Goal: Task Accomplishment & Management: Manage account settings

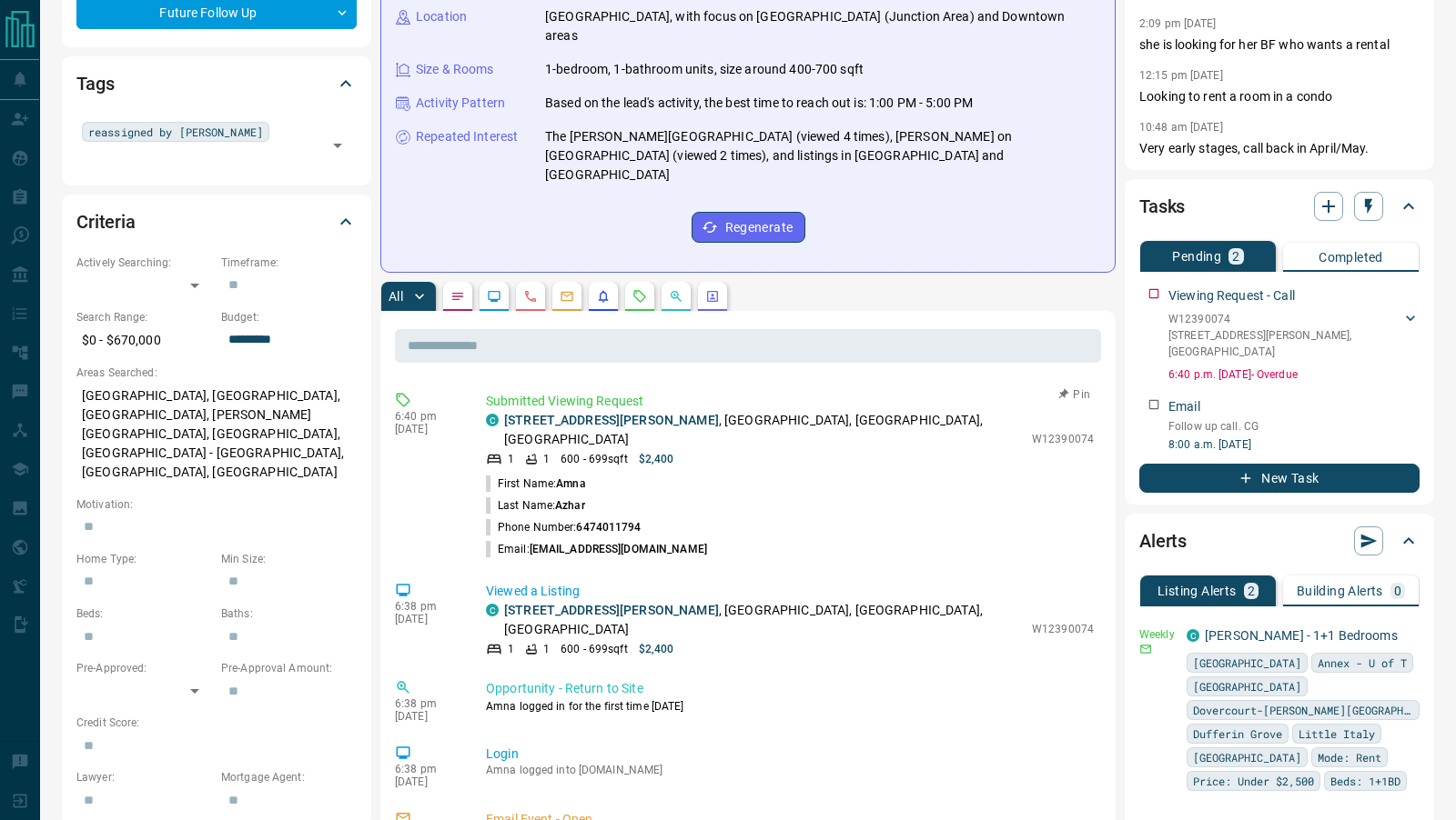
scroll to position [56, 0]
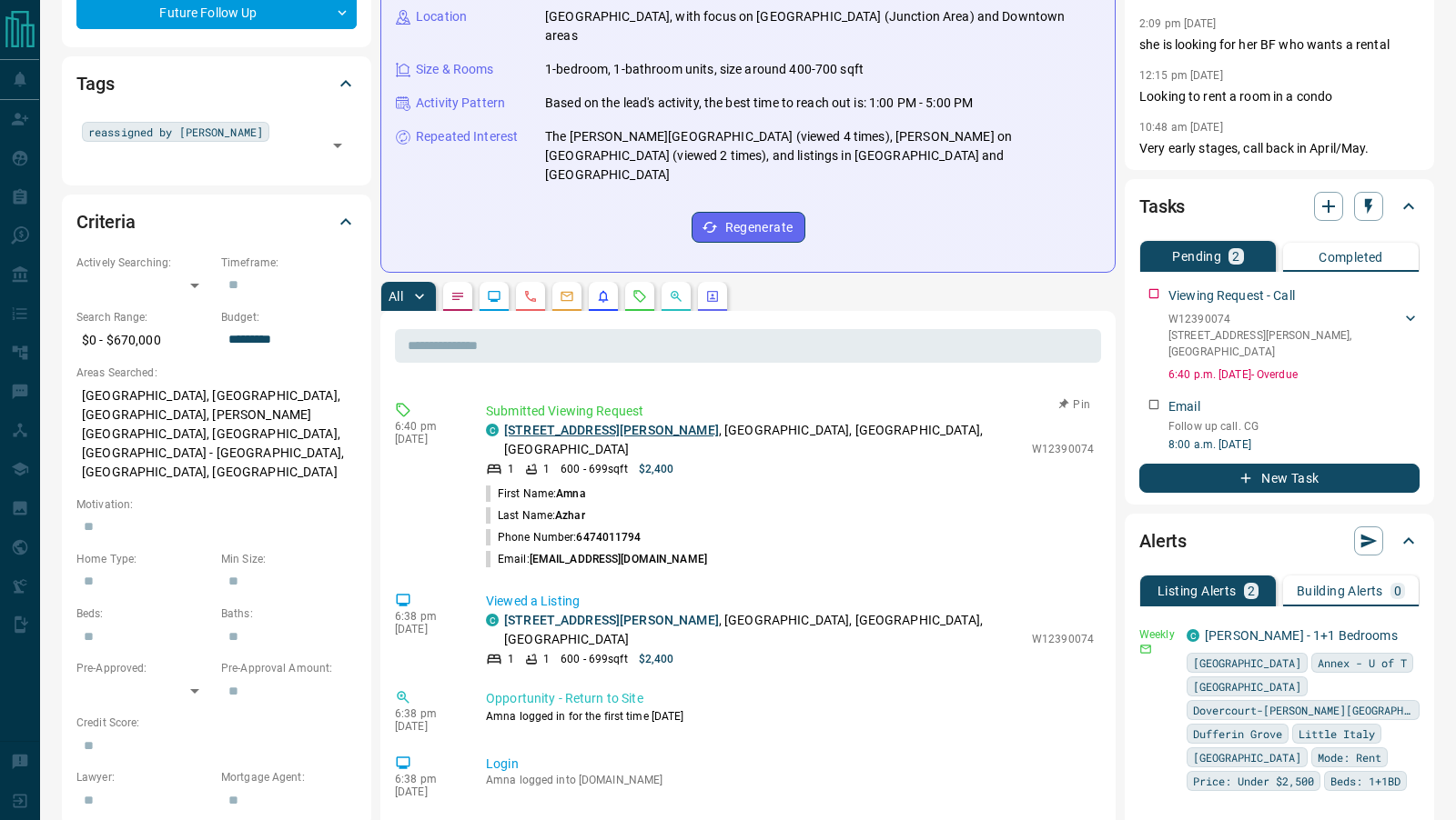
click at [624, 423] on link "[STREET_ADDRESS][PERSON_NAME]" at bounding box center [611, 431] width 215 height 15
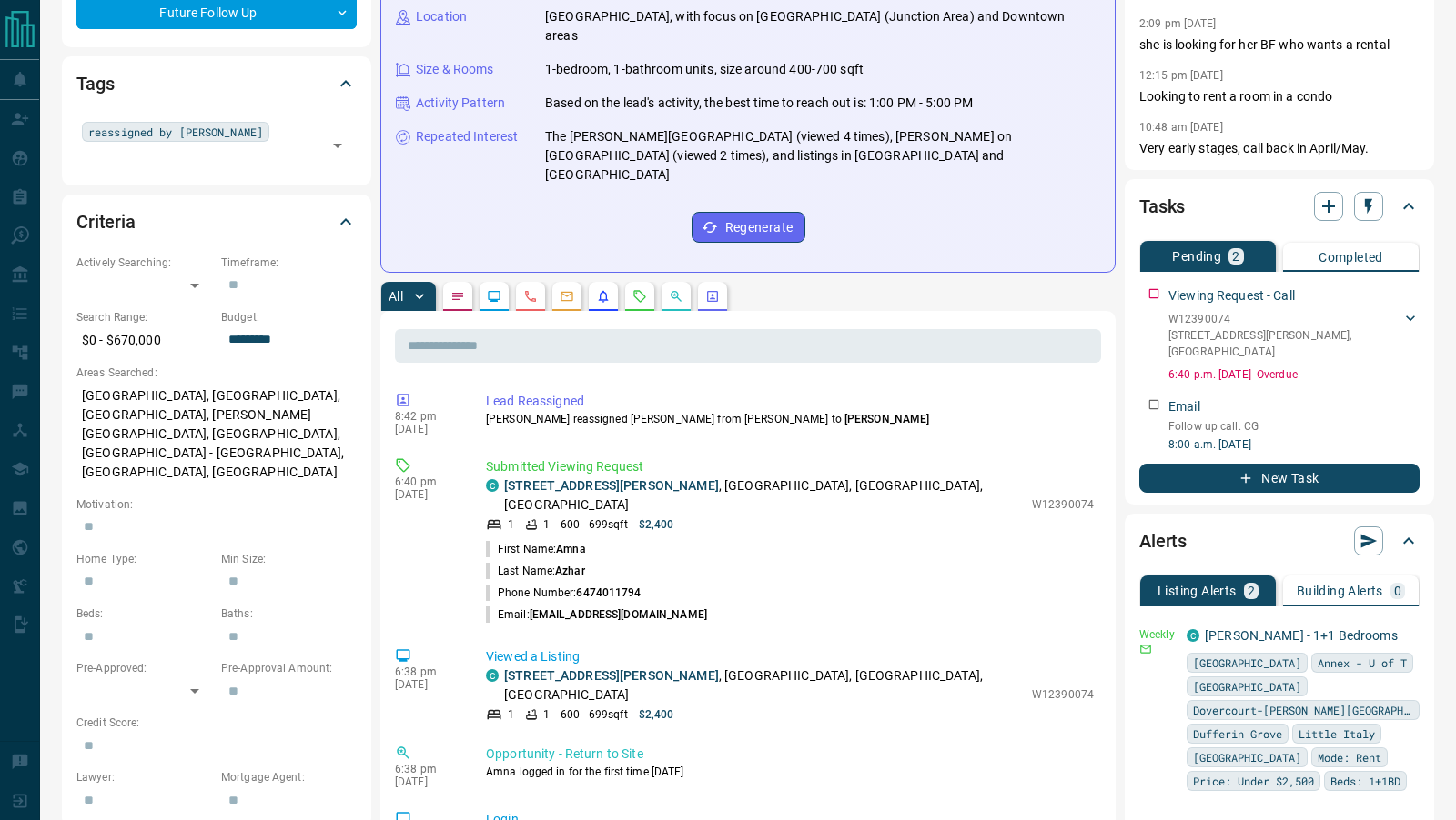
scroll to position [0, 0]
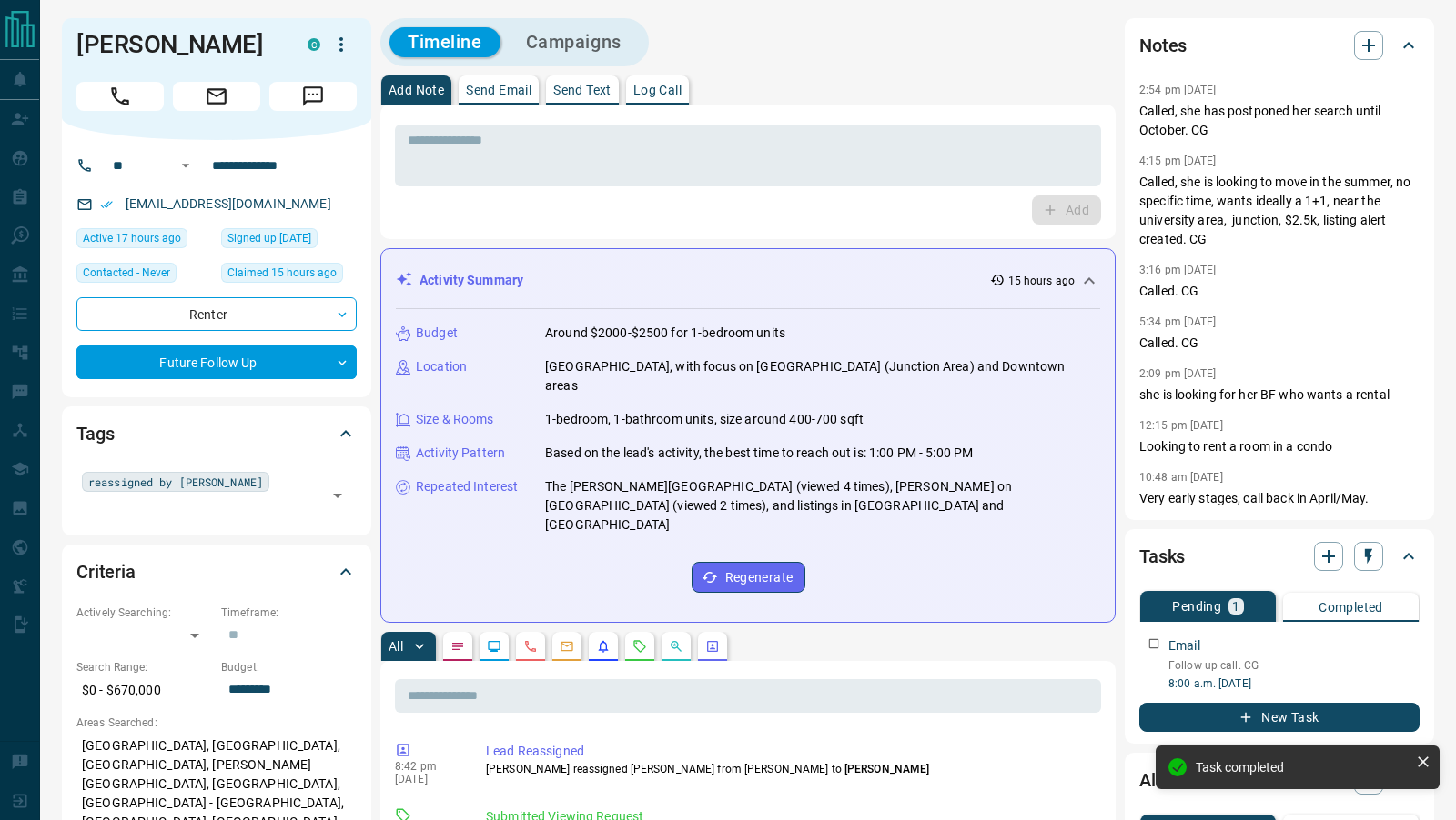
click at [670, 88] on p "Log Call" at bounding box center [658, 91] width 48 height 13
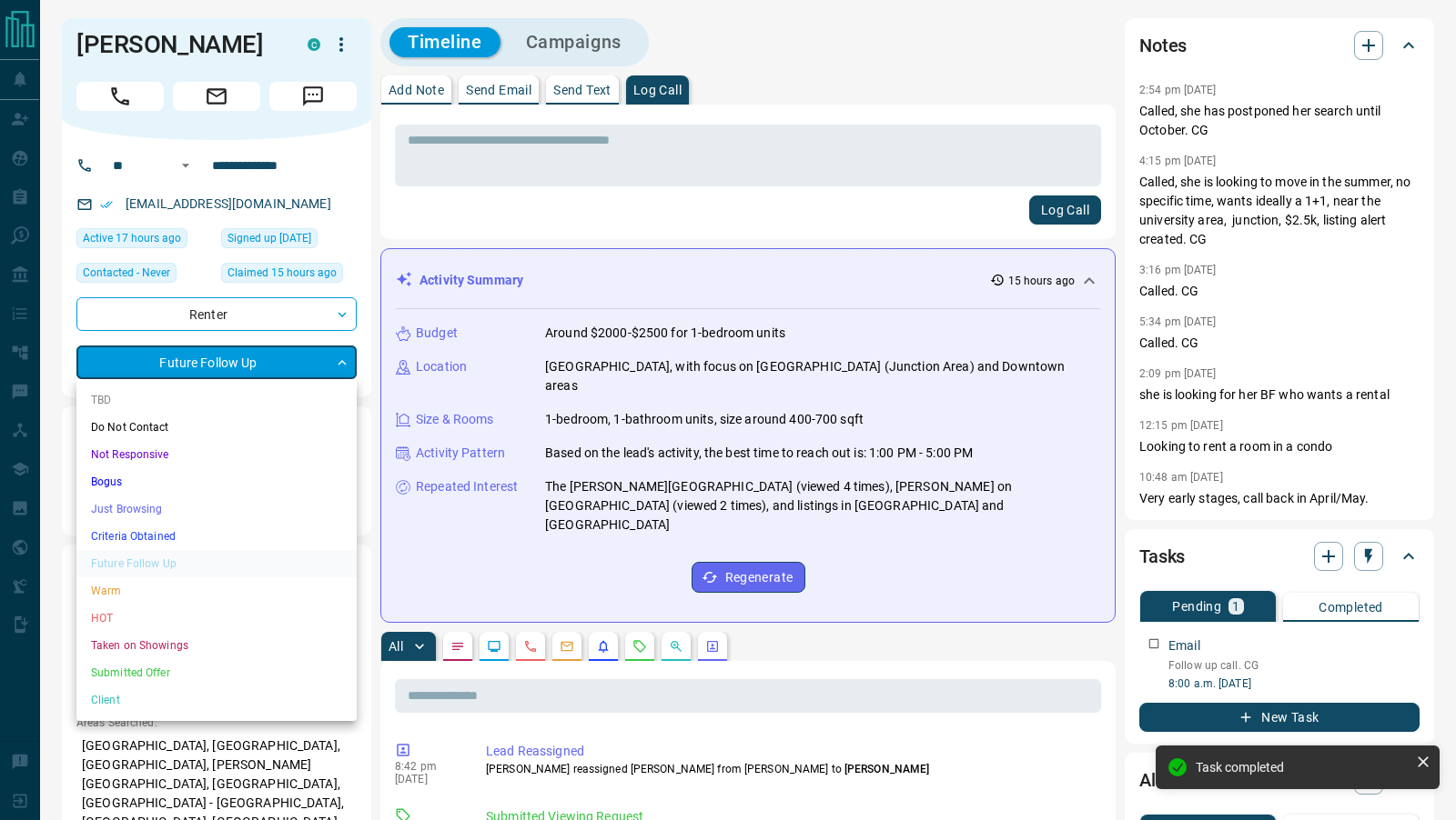
click at [104, 403] on li "TBD" at bounding box center [217, 400] width 280 height 27
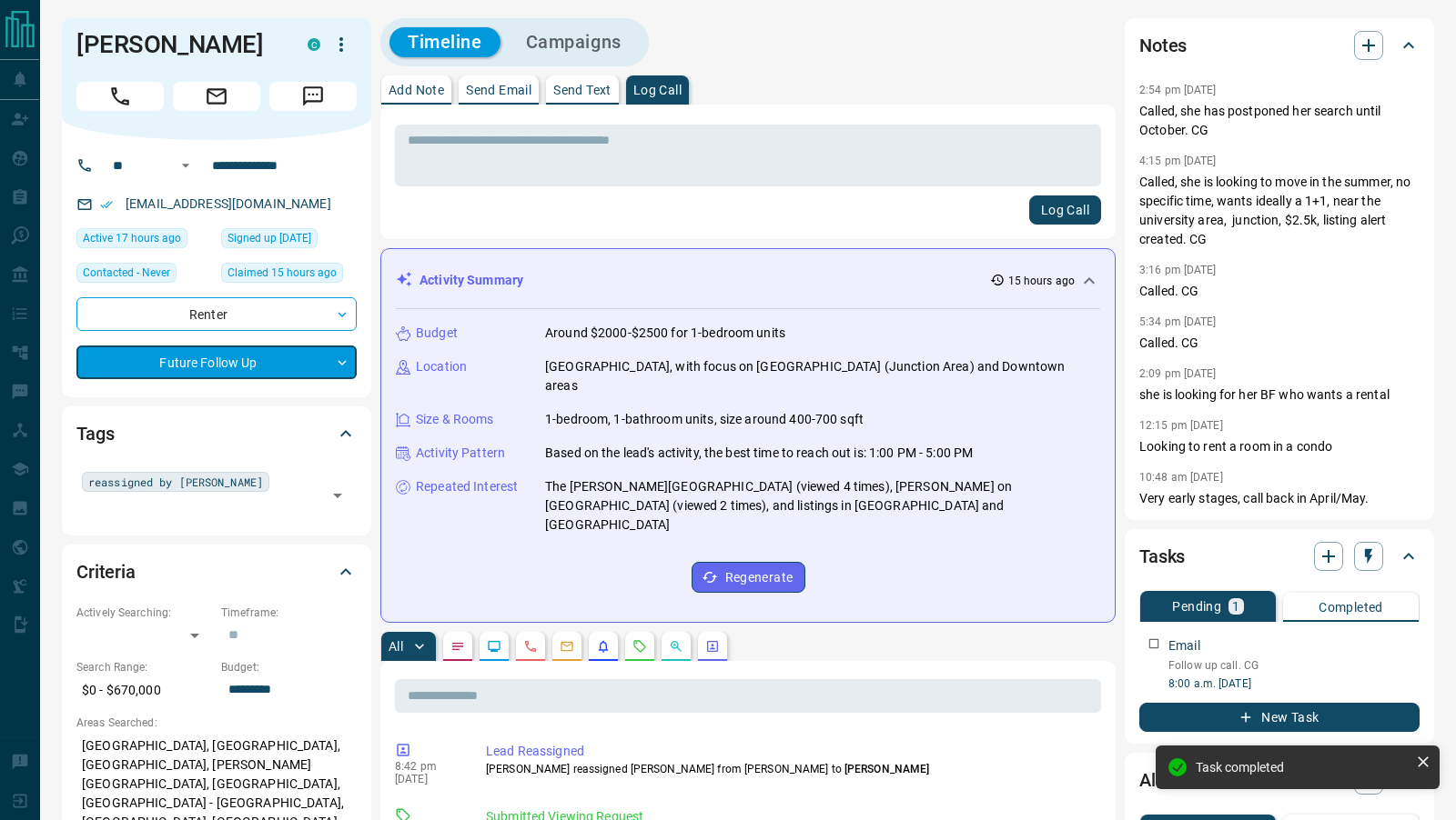
type input "**"
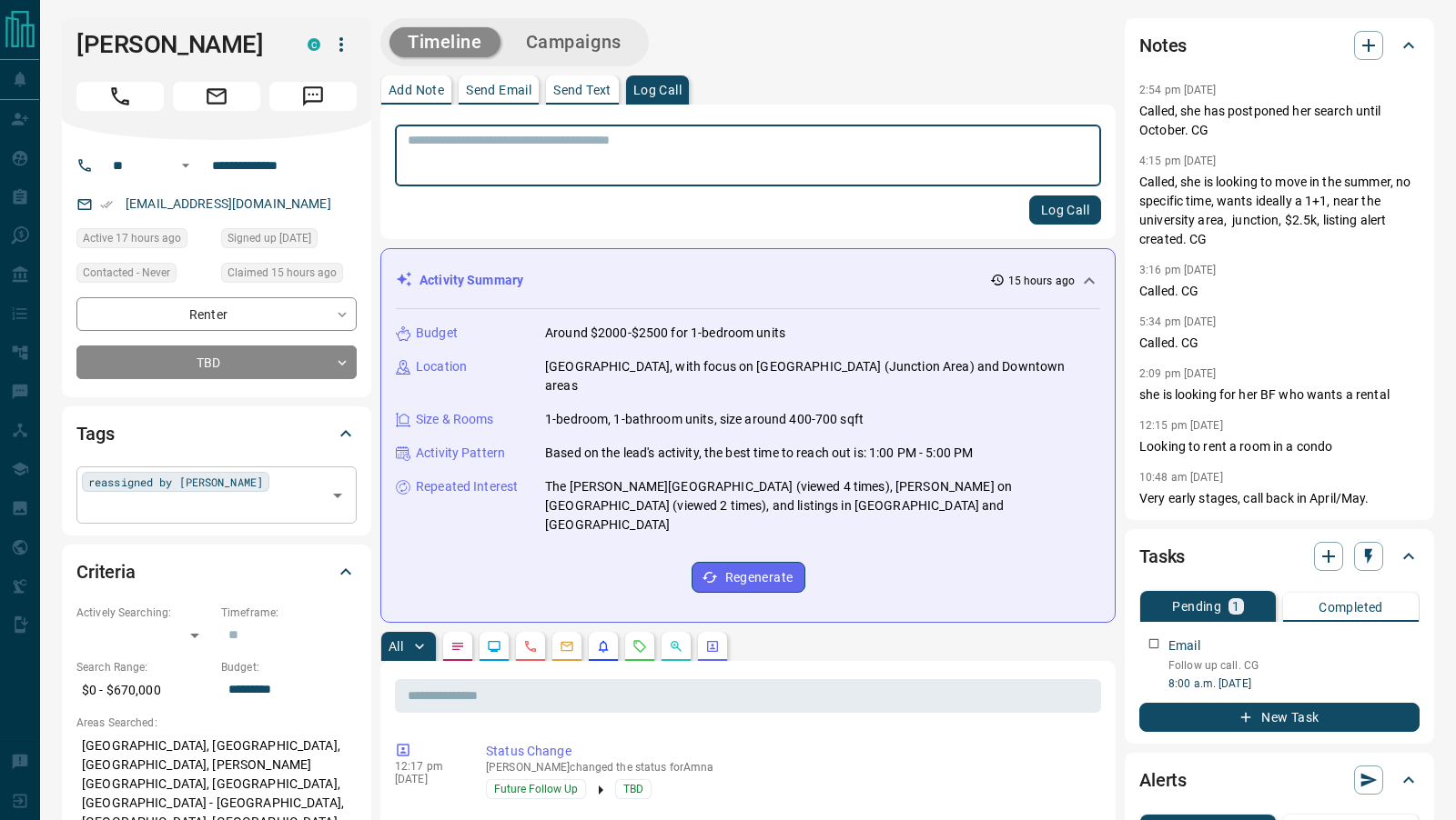
click at [332, 485] on icon "Open" at bounding box center [337, 495] width 22 height 22
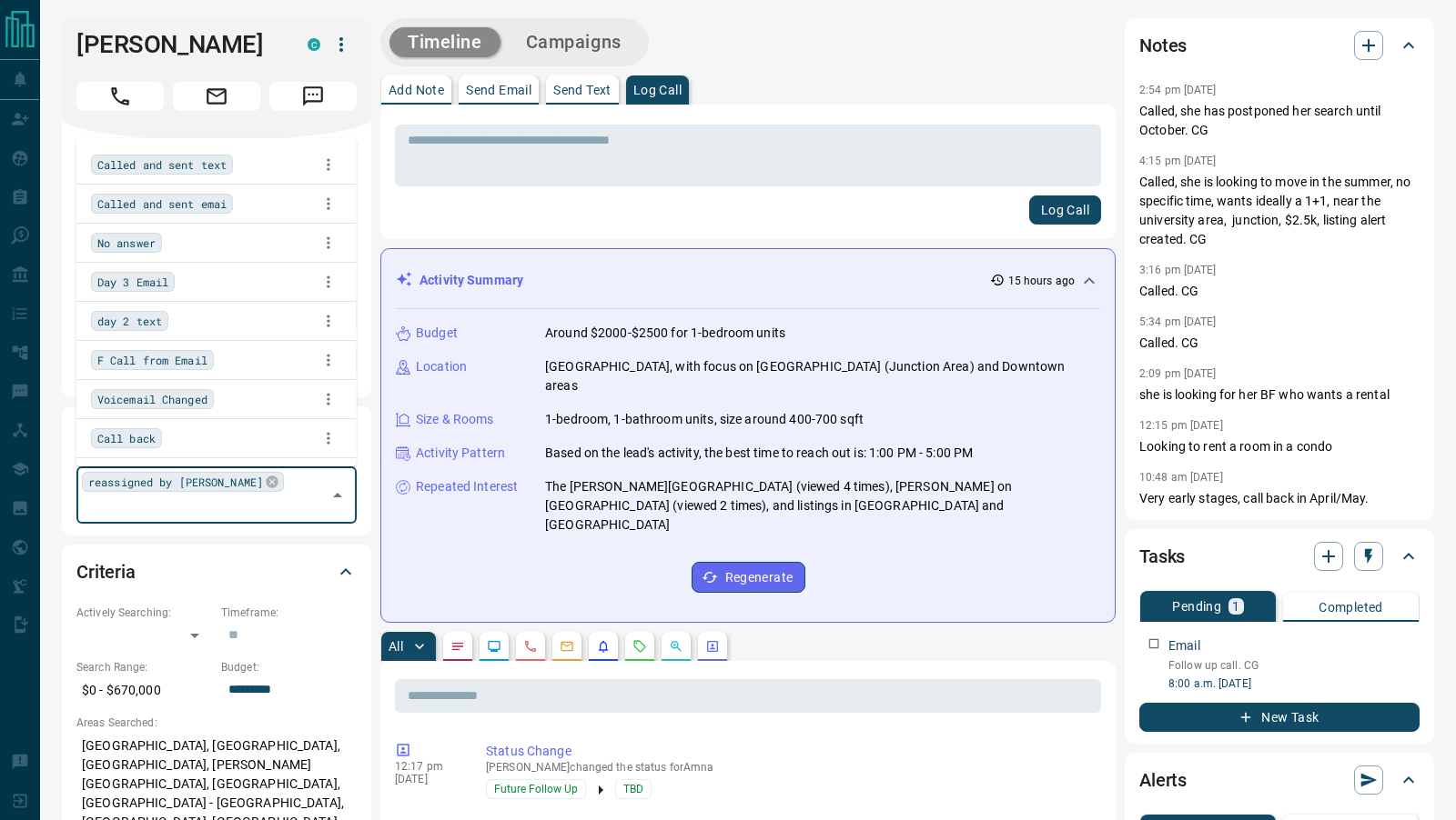
scroll to position [1508, 0]
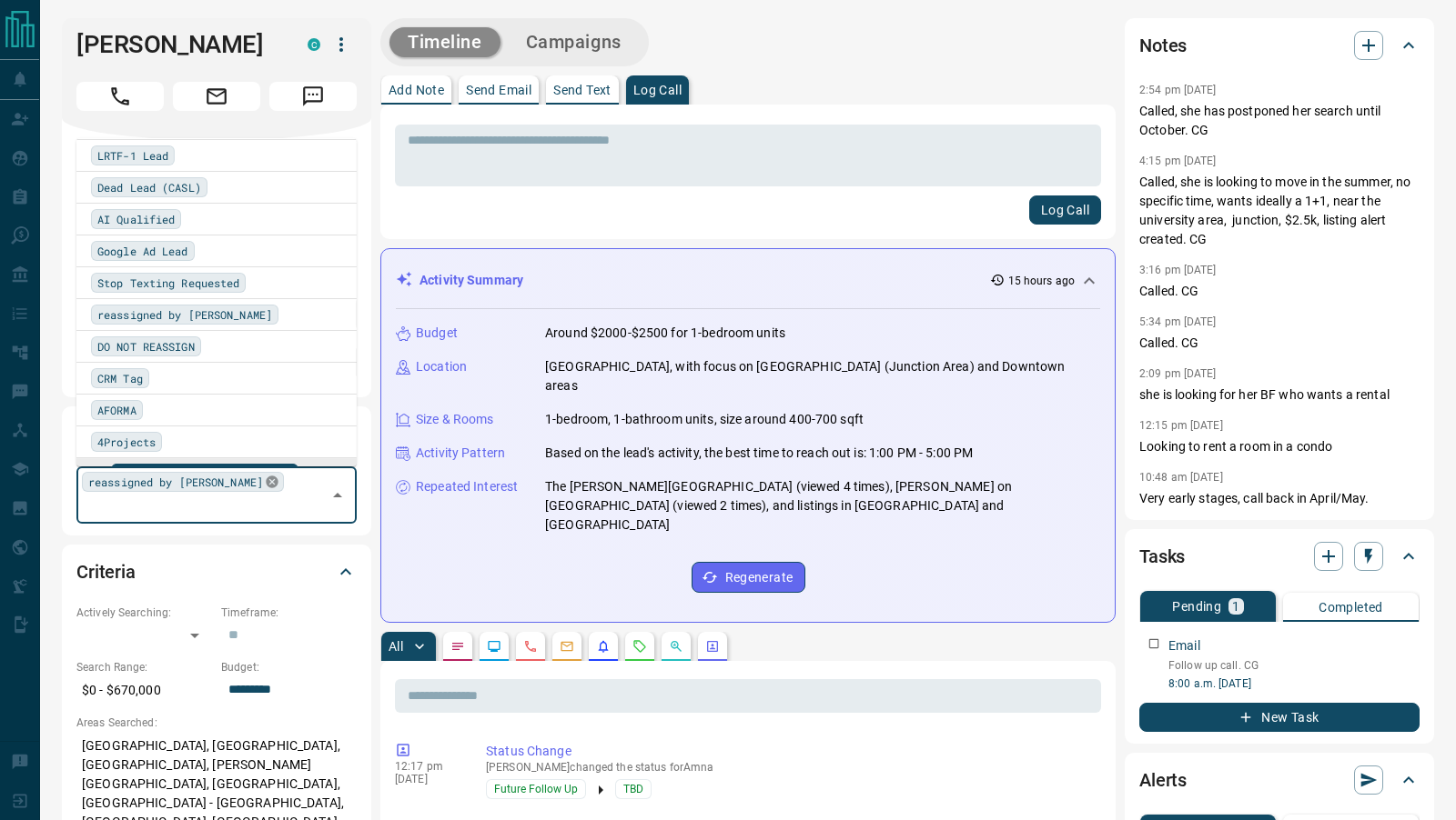
click at [265, 488] on icon at bounding box center [273, 482] width 15 height 15
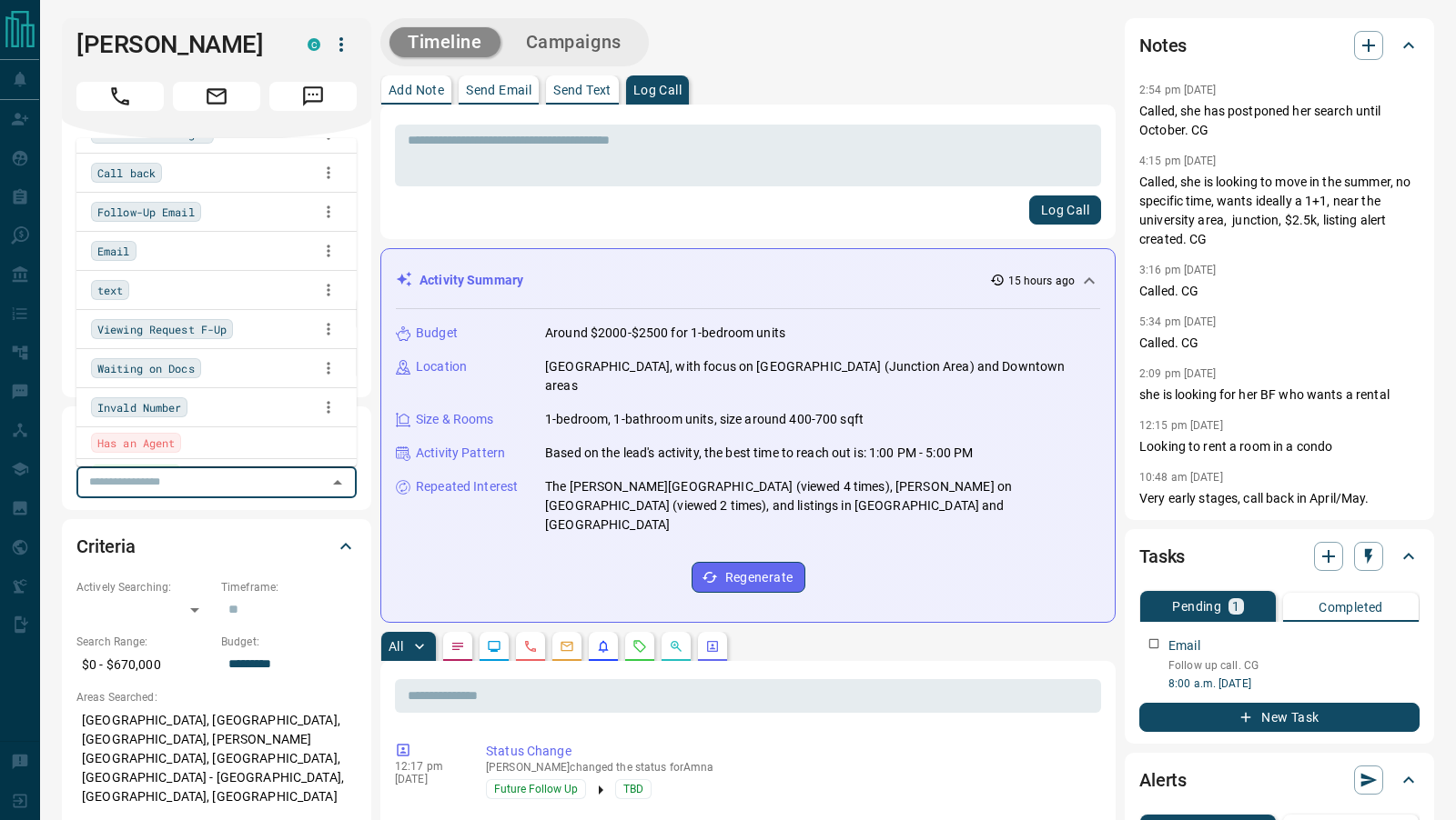
scroll to position [261, 0]
click at [203, 328] on span "Viewing Request F-Up" at bounding box center [161, 335] width 129 height 18
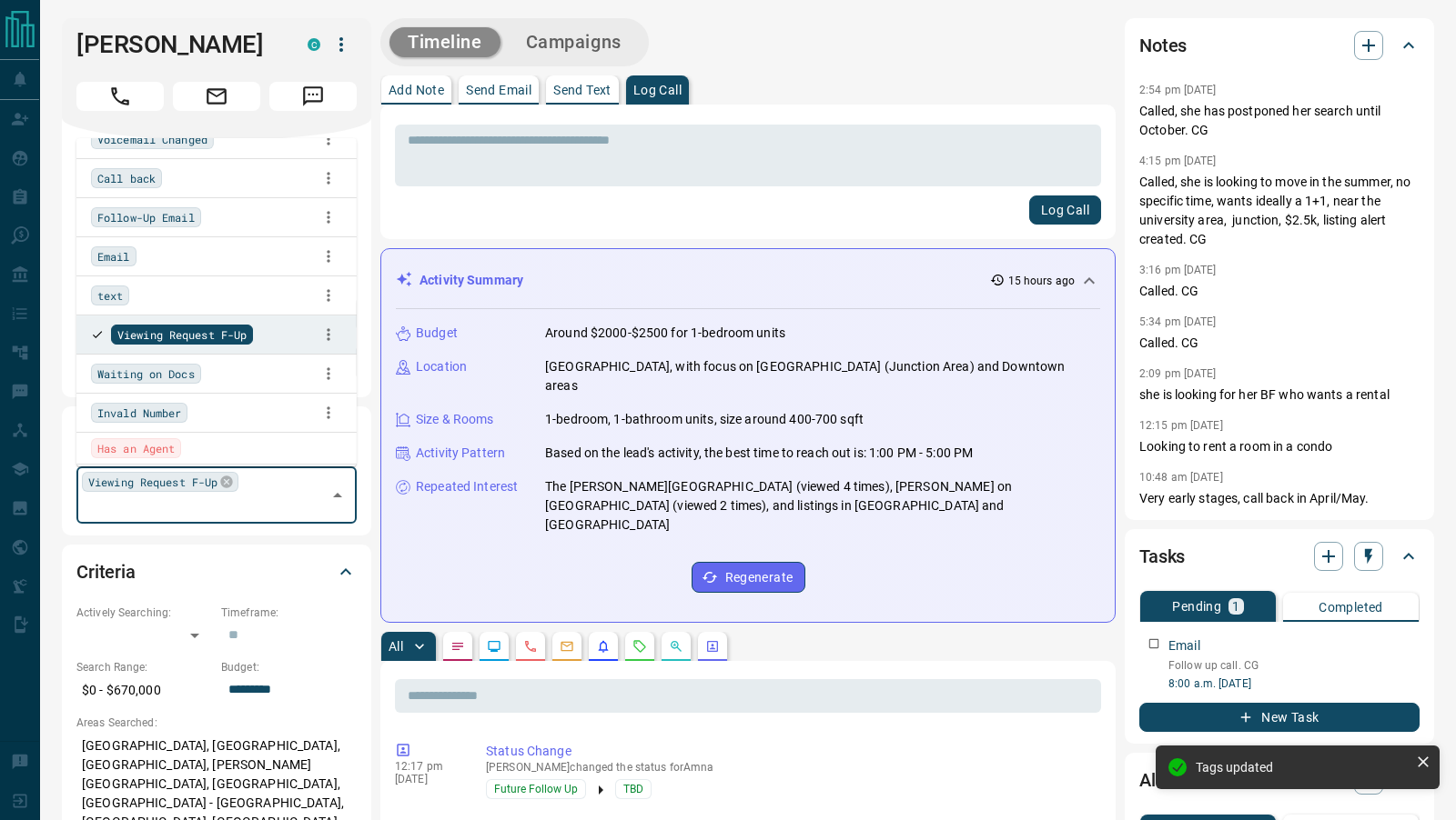
scroll to position [0, 0]
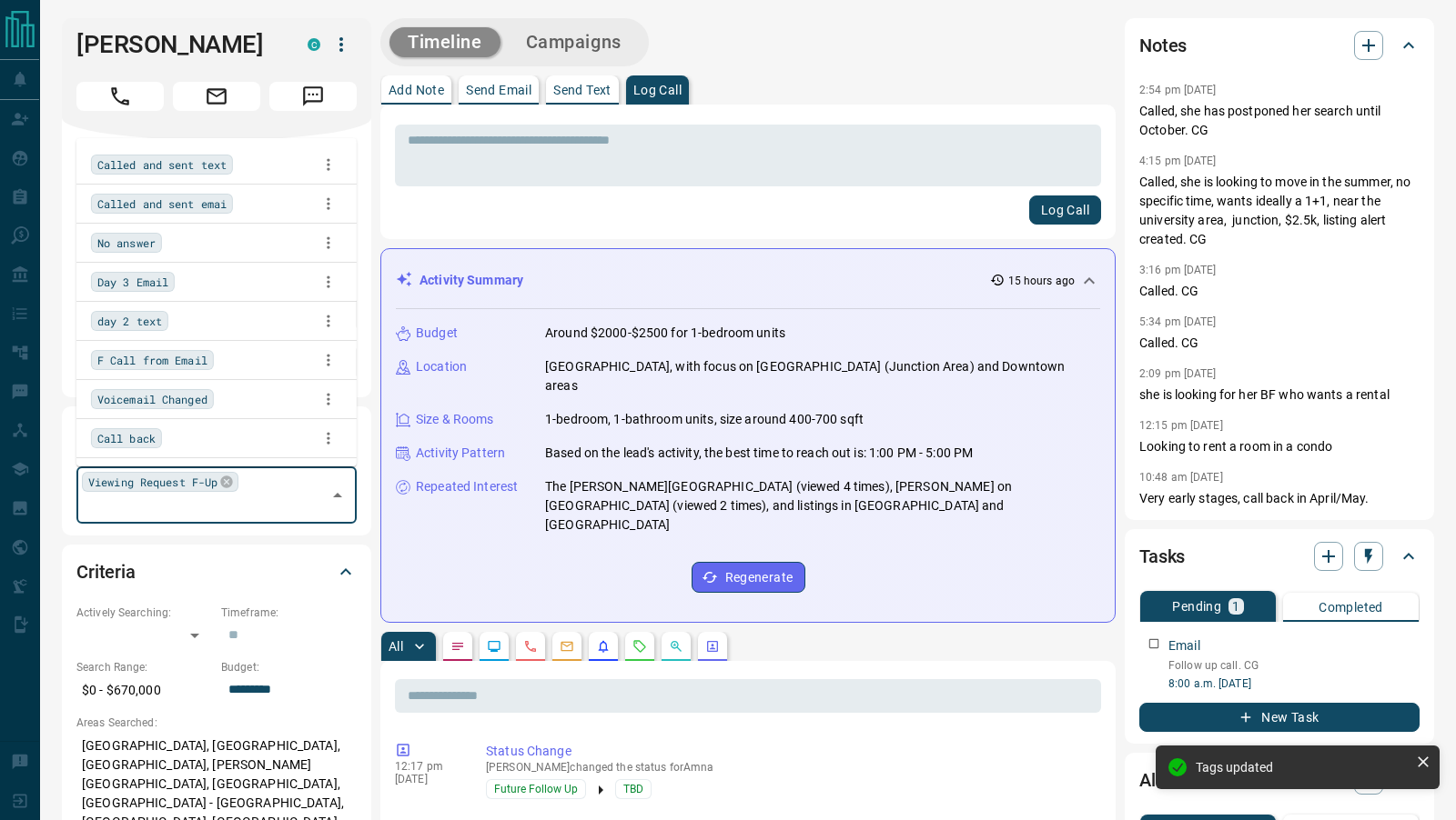
click at [206, 159] on span "Called and sent text" at bounding box center [161, 165] width 129 height 18
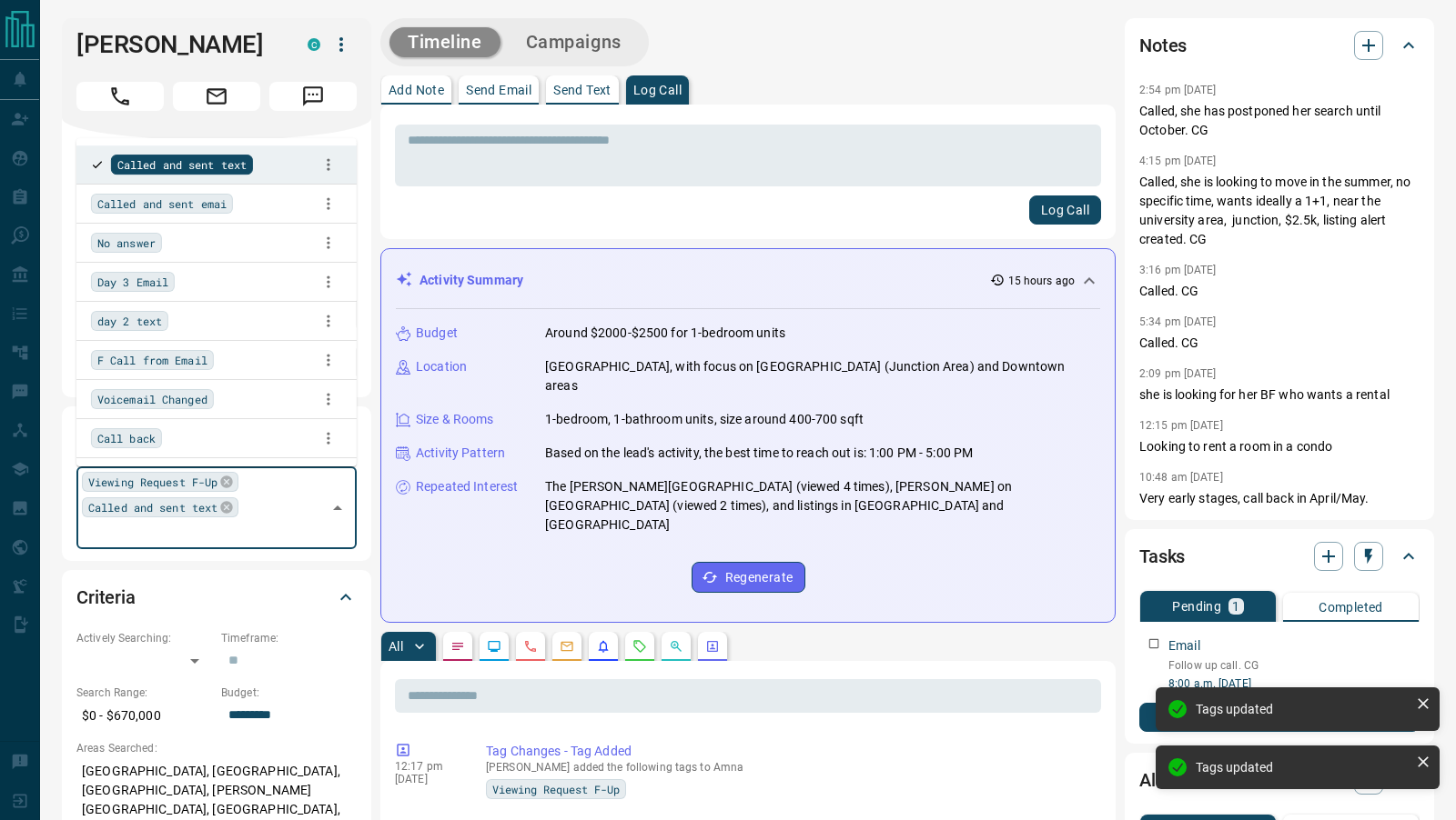
click at [195, 206] on span "Called and sent emai" at bounding box center [161, 204] width 129 height 18
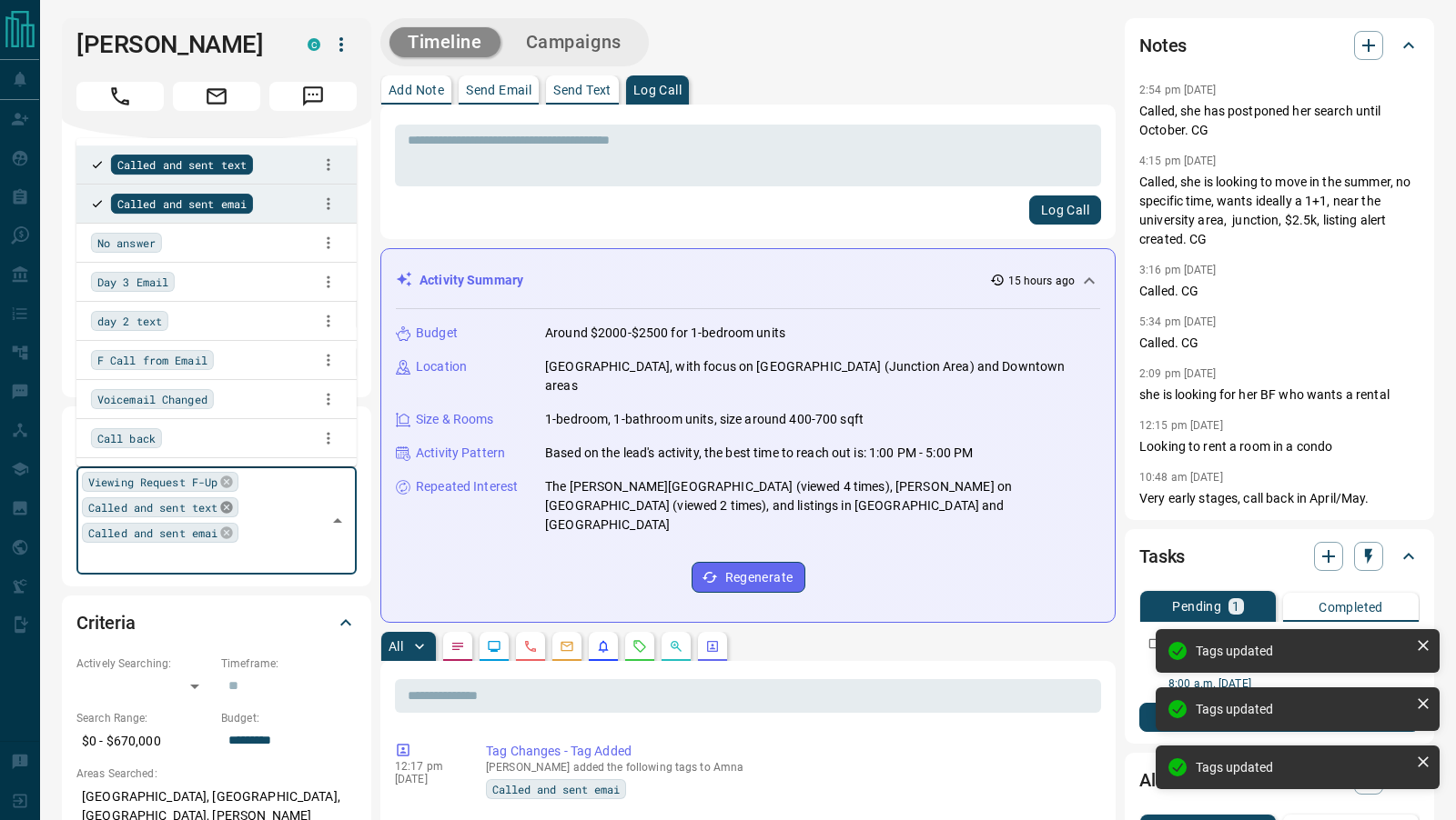
click at [232, 513] on icon at bounding box center [227, 507] width 15 height 15
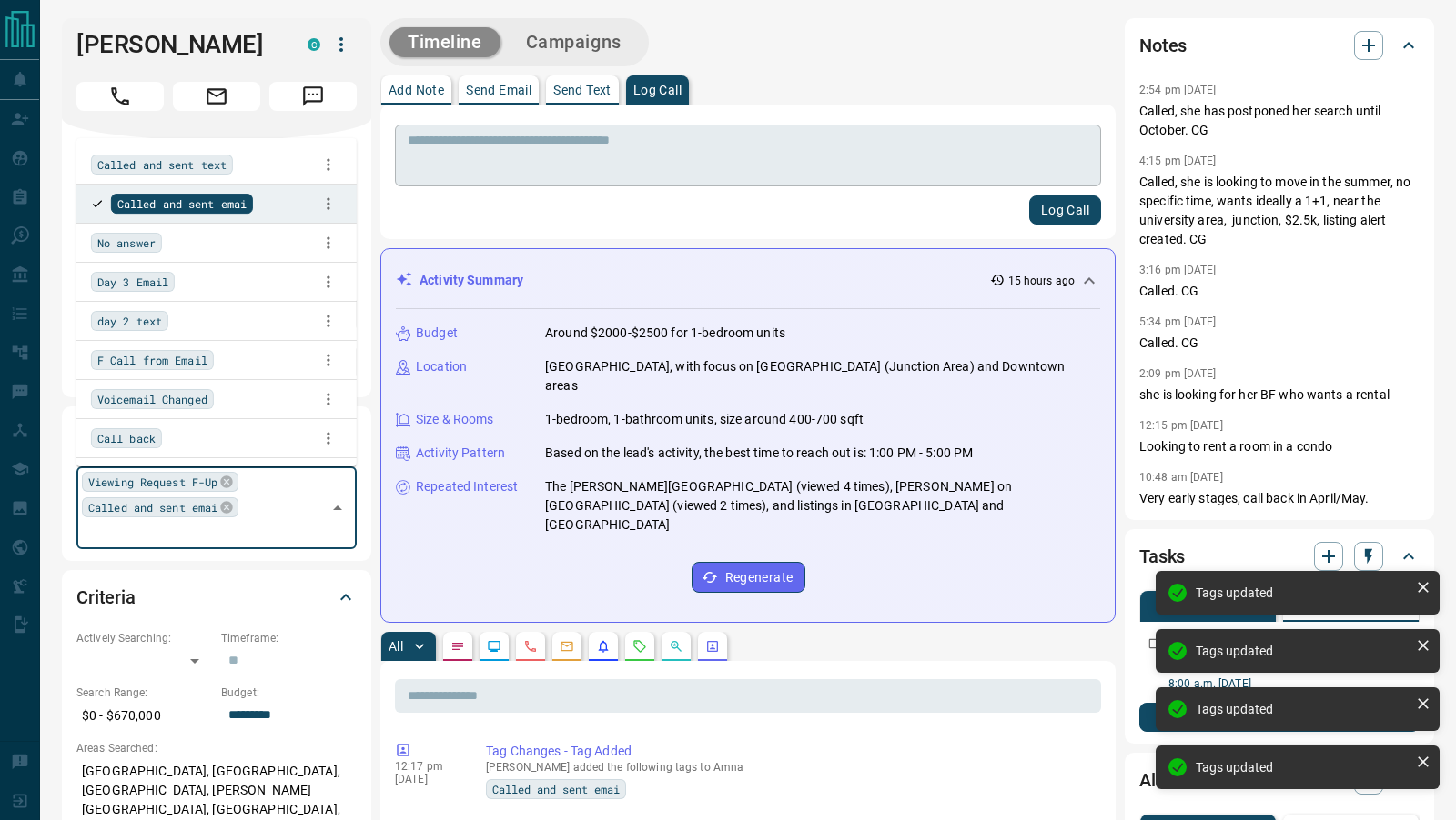
click at [491, 149] on textarea at bounding box center [748, 155] width 680 height 47
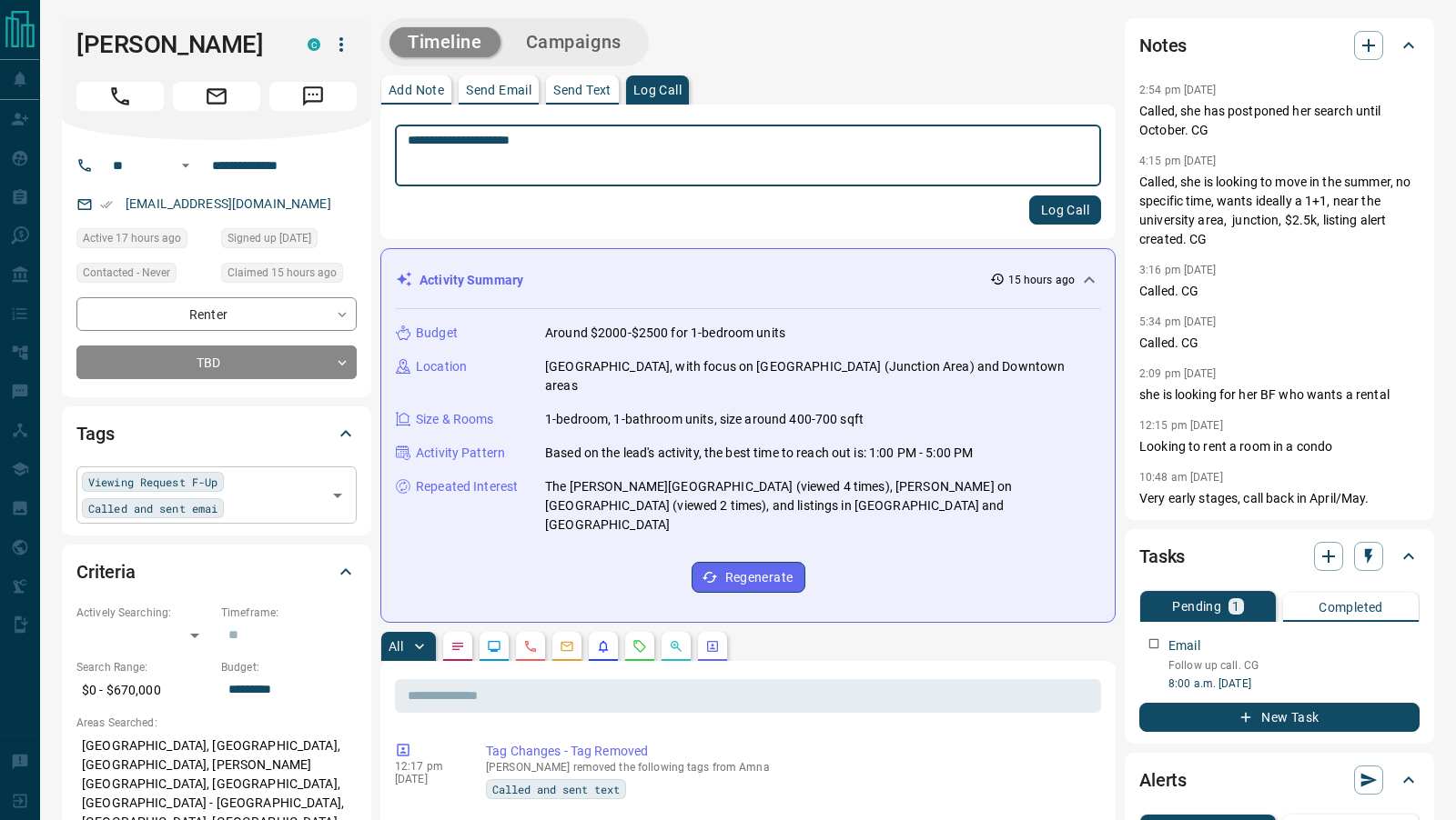
type textarea "**********"
click at [1053, 225] on div "**********" at bounding box center [748, 171] width 735 height 134
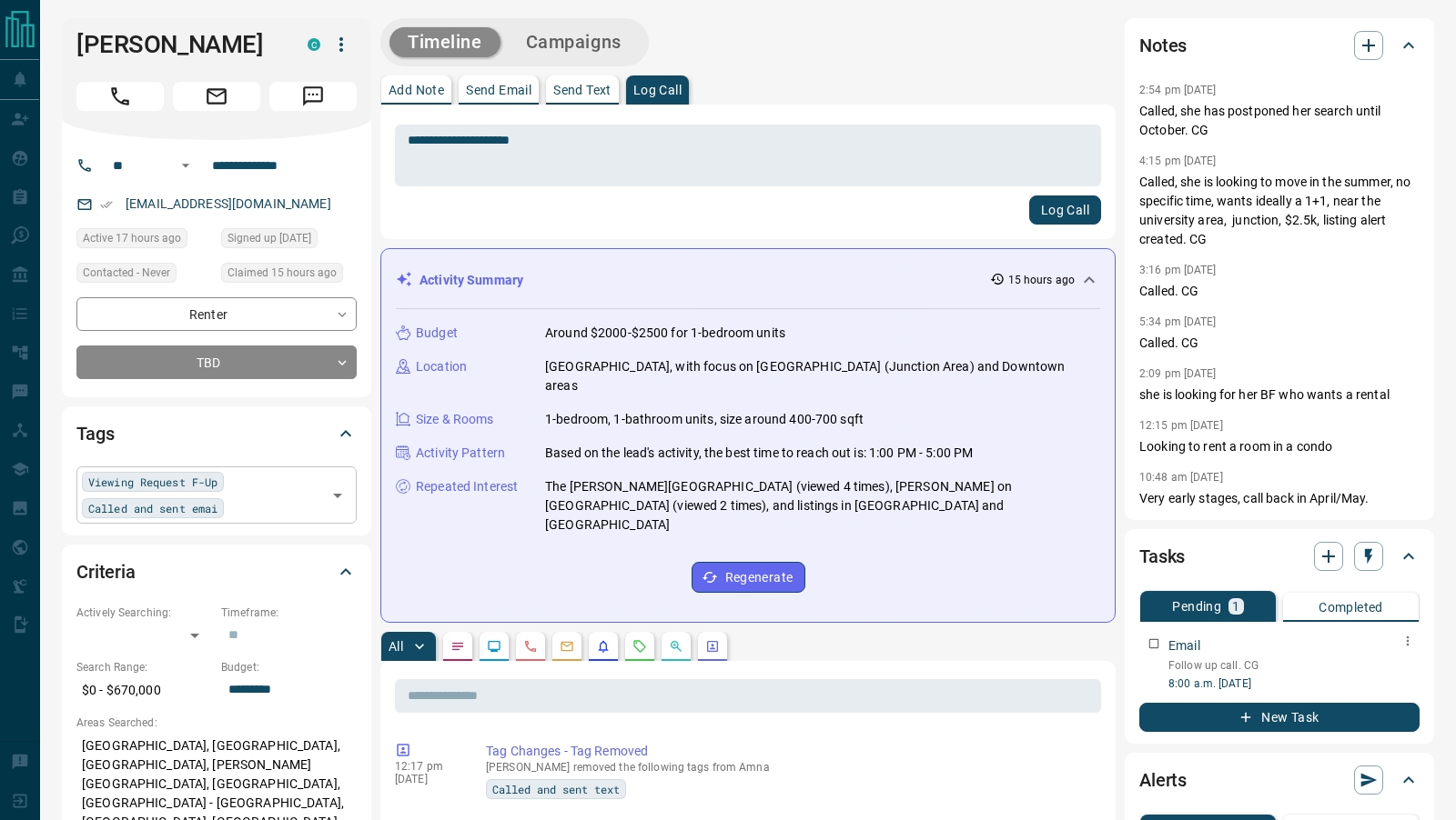
click at [1408, 644] on icon "button" at bounding box center [1408, 641] width 3 height 10
click at [1381, 676] on li "Edit" at bounding box center [1380, 675] width 80 height 27
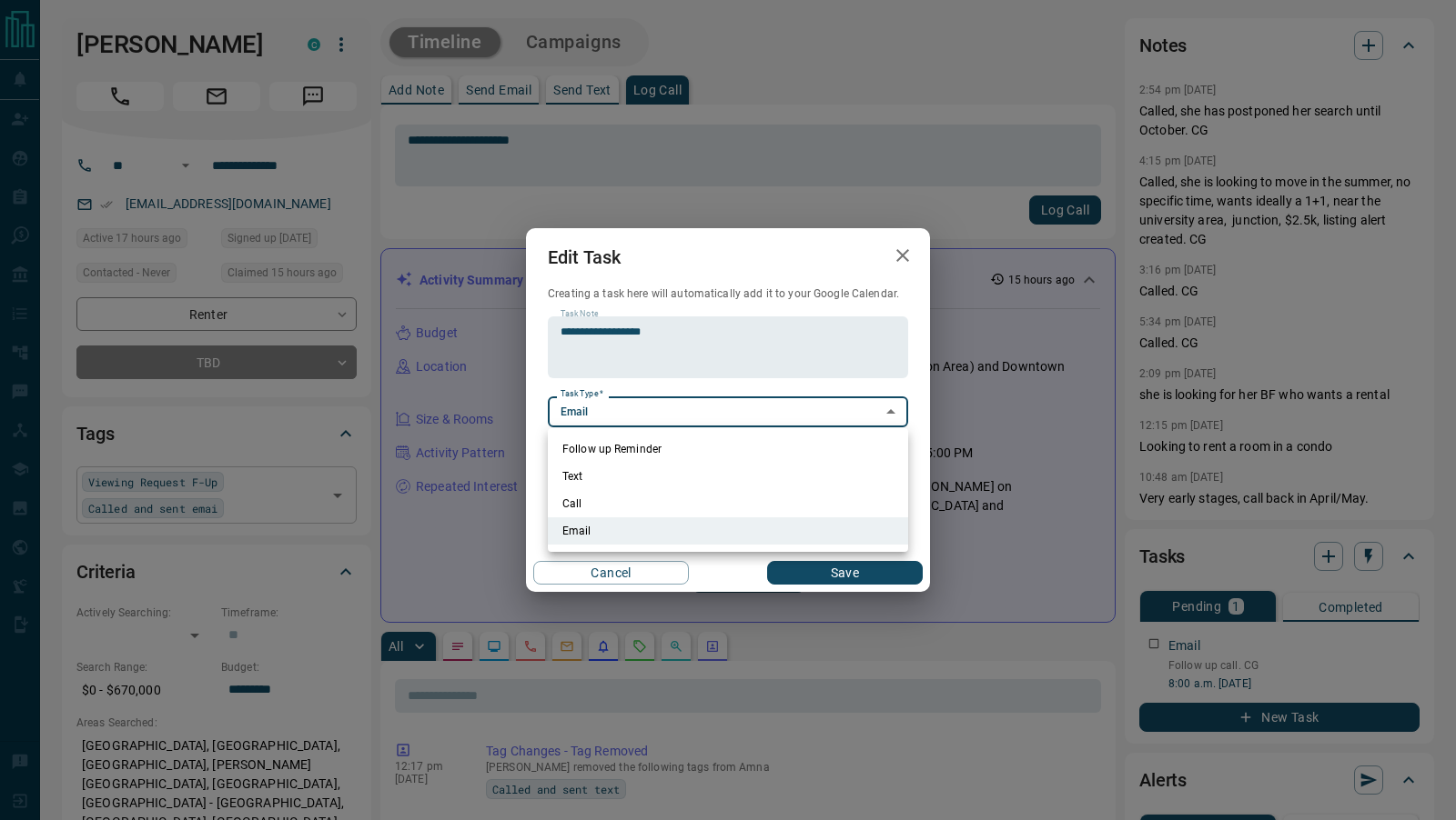
click at [606, 445] on li "Follow up Reminder" at bounding box center [728, 450] width 360 height 27
type input "********"
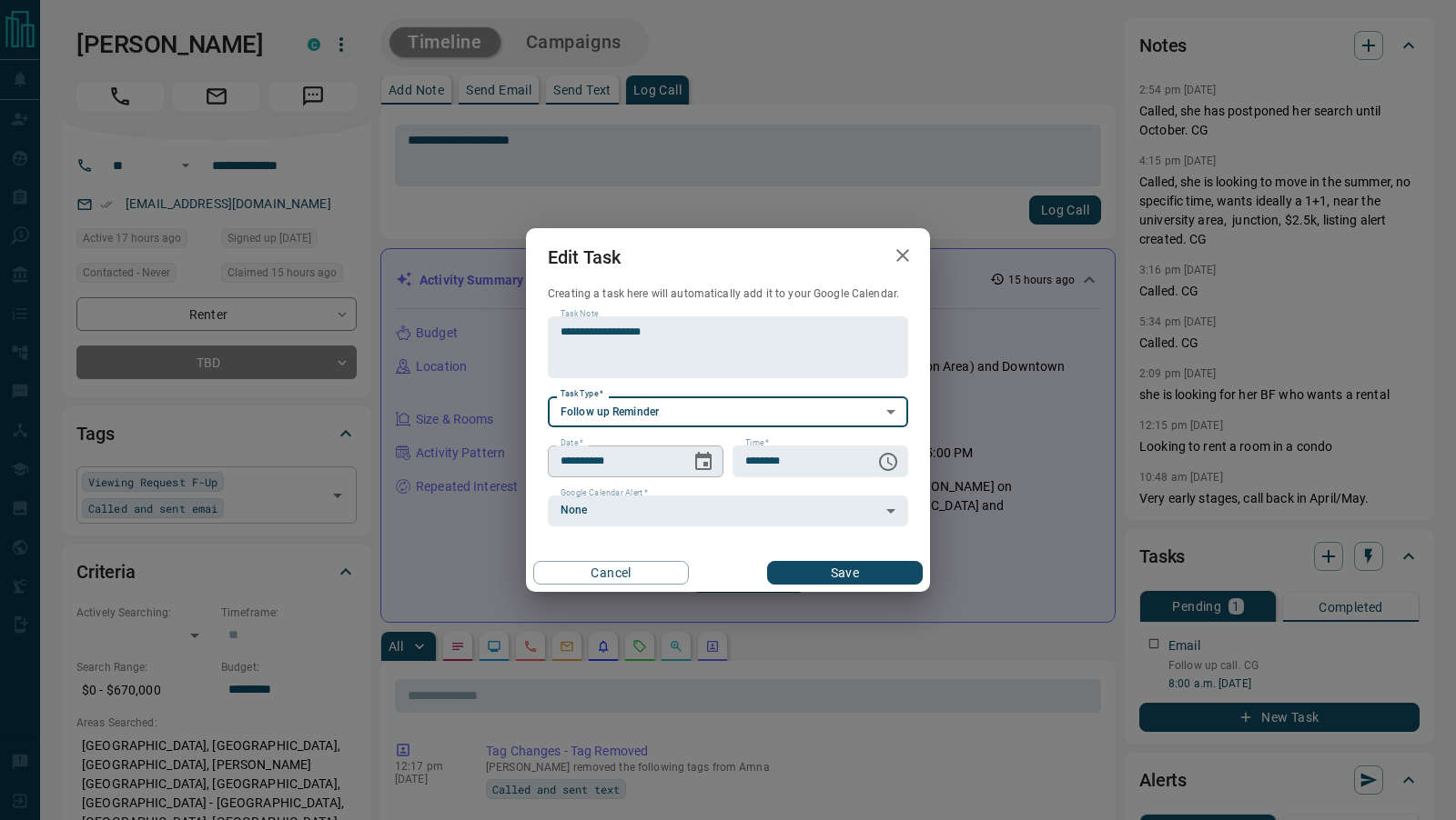
click at [706, 463] on icon "Choose date, selected date is Sep 17, 2025" at bounding box center [703, 462] width 16 height 18
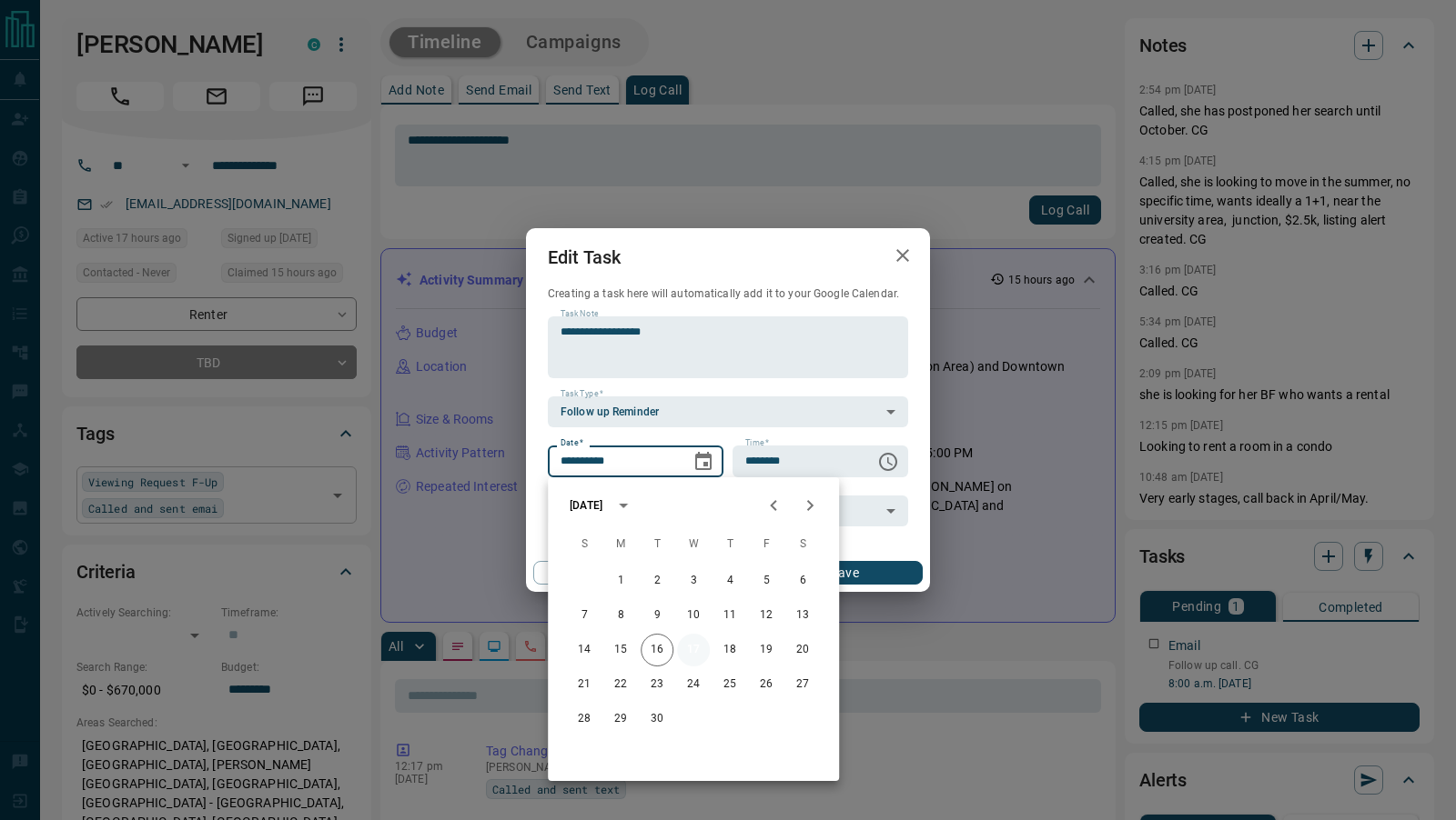
click at [698, 651] on button "17" at bounding box center [693, 651] width 33 height 33
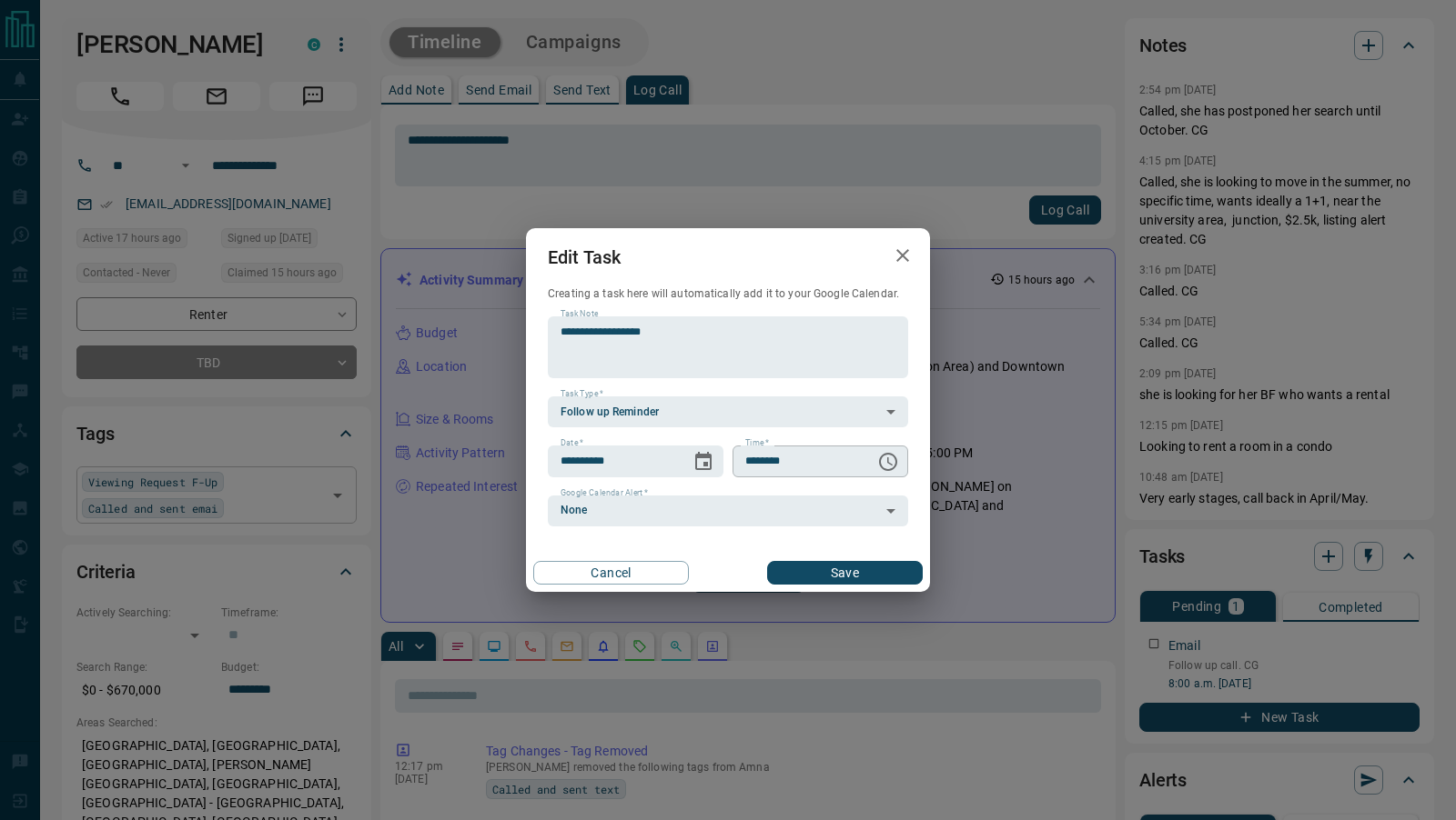
click at [892, 462] on icon "Choose time, selected time is 8:00 AM" at bounding box center [888, 463] width 22 height 22
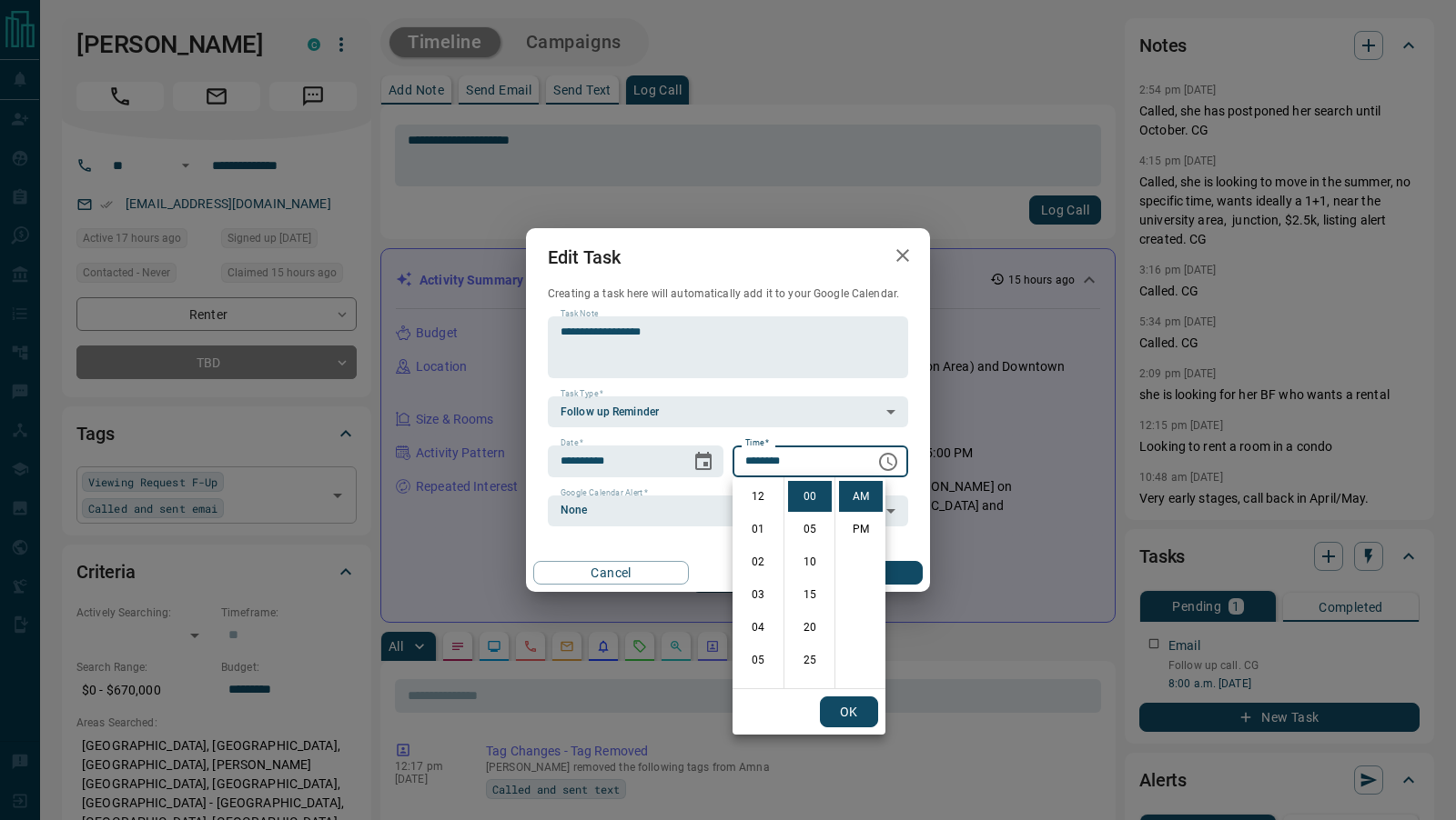
scroll to position [261, 0]
click at [752, 600] on li "11" at bounding box center [758, 596] width 44 height 31
type input "********"
click at [862, 698] on button "OK" at bounding box center [849, 712] width 59 height 31
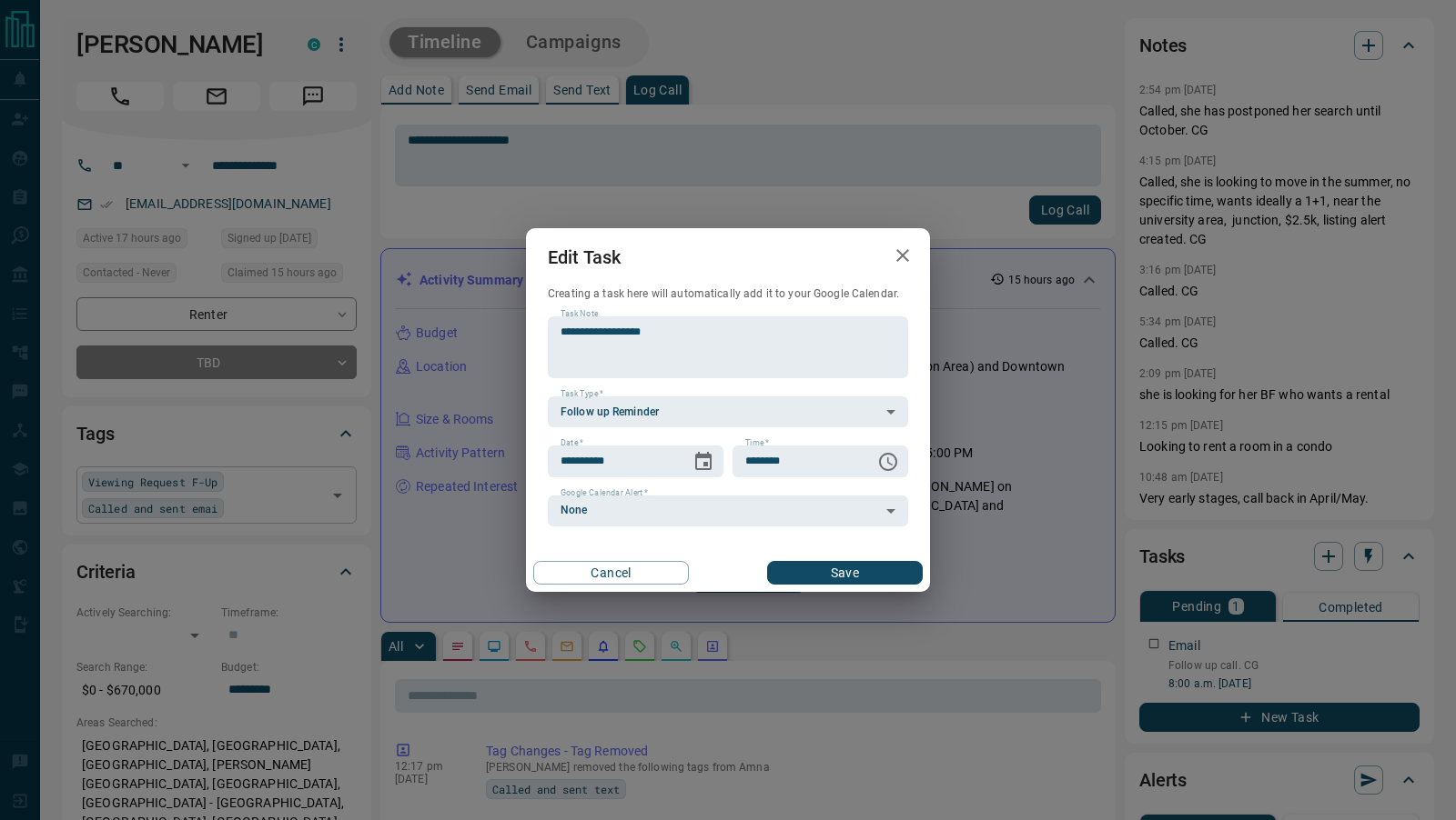
click at [878, 571] on button "Save" at bounding box center [845, 573] width 155 height 24
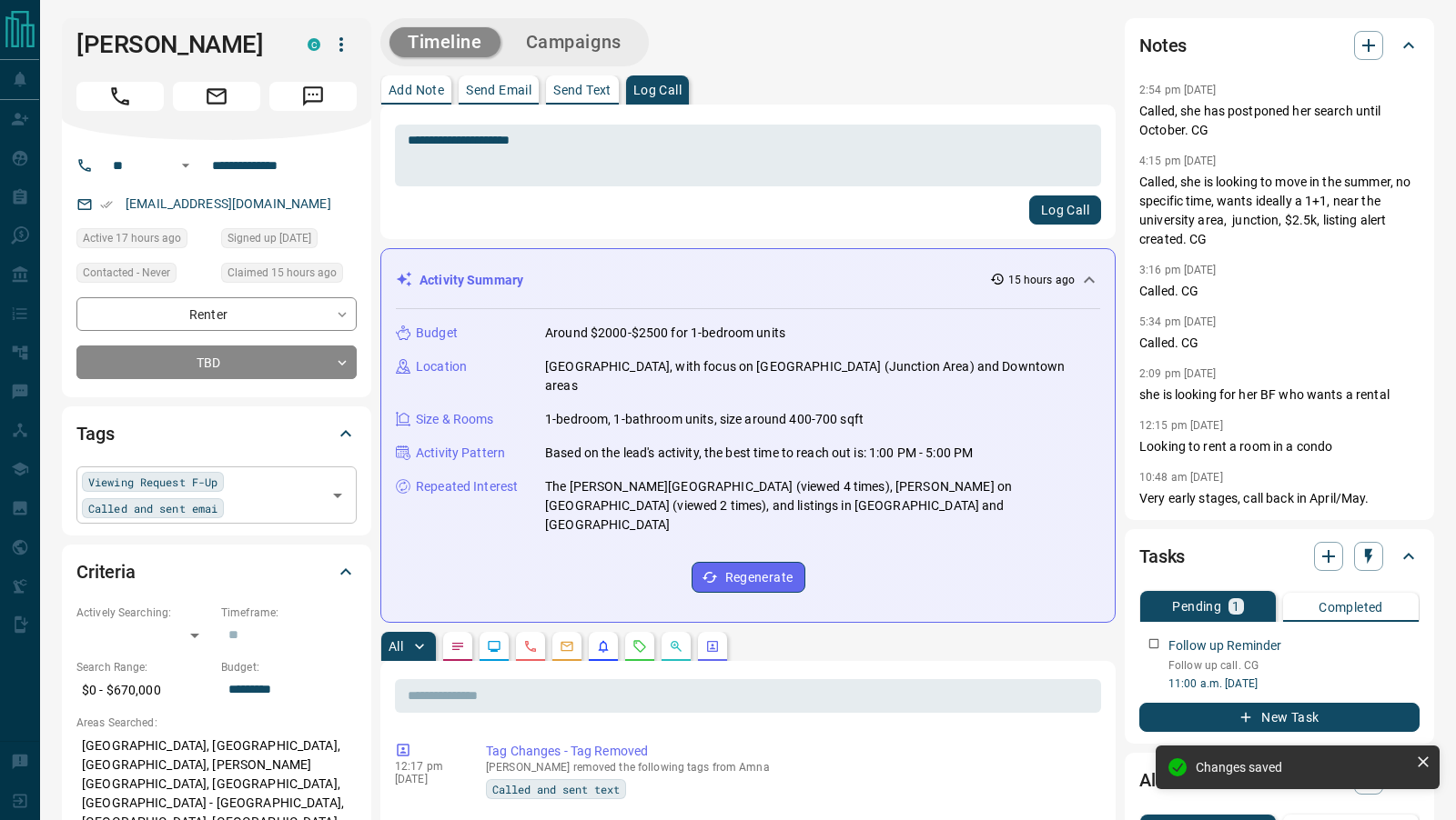
click at [642, 633] on button "button" at bounding box center [640, 647] width 29 height 29
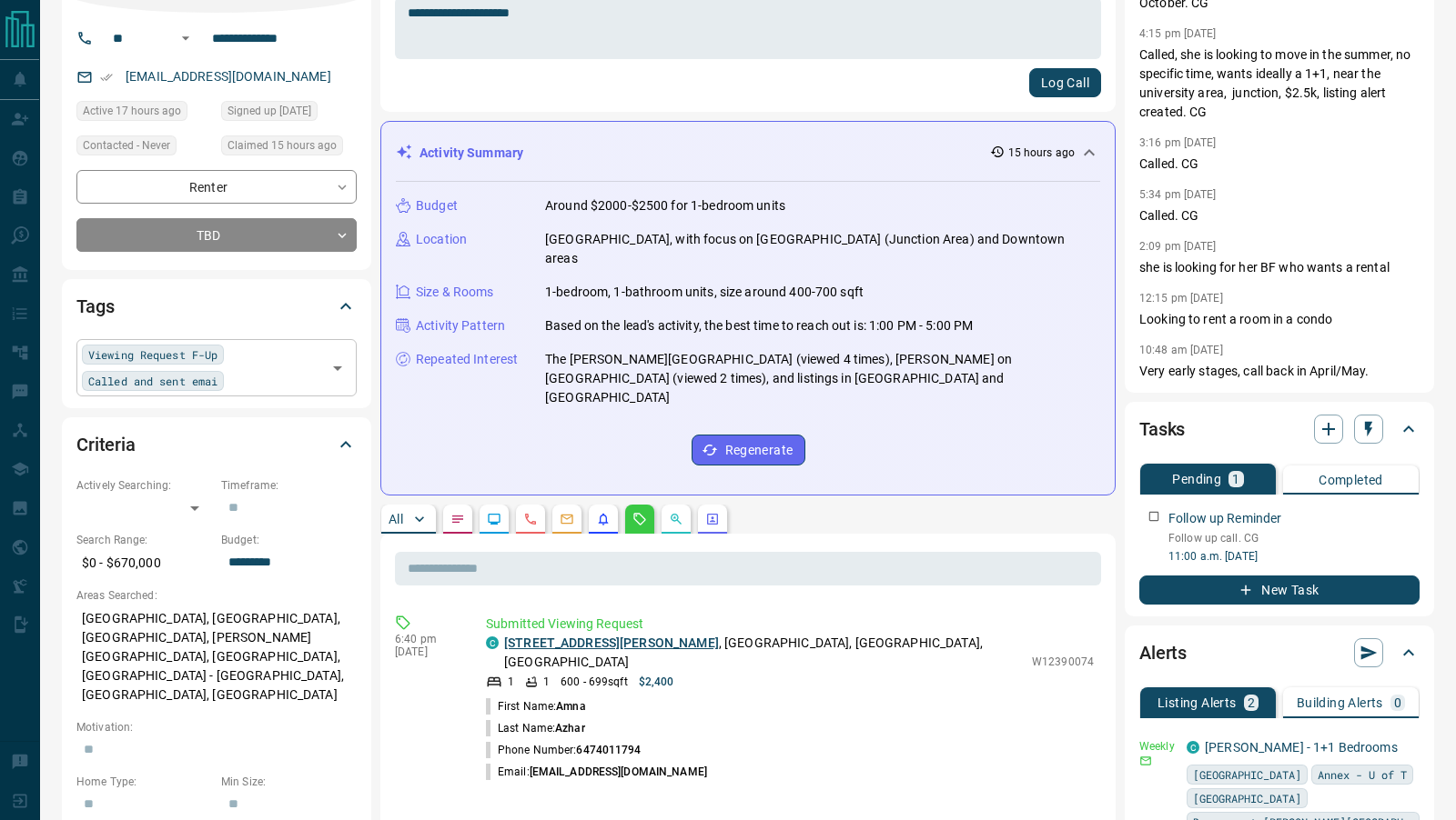
scroll to position [158, 0]
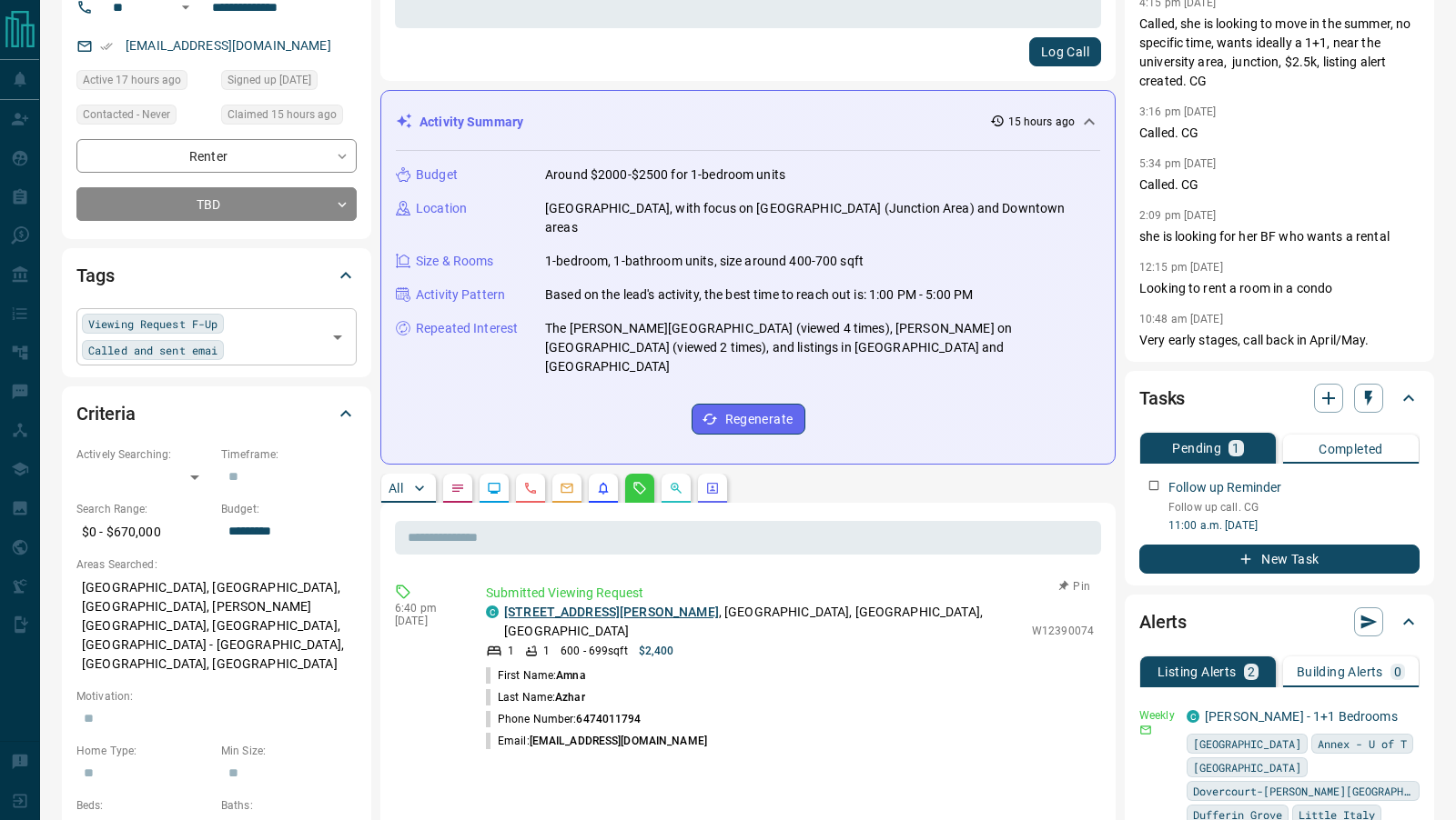
click at [629, 605] on link "[STREET_ADDRESS][PERSON_NAME]" at bounding box center [611, 612] width 215 height 15
drag, startPoint x: 288, startPoint y: 51, endPoint x: 124, endPoint y: 50, distance: 164.0
click at [124, 50] on div "[EMAIL_ADDRESS][DOMAIN_NAME]" at bounding box center [217, 46] width 280 height 30
copy link "[EMAIL_ADDRESS][DOMAIN_NAME]"
